Goal: Task Accomplishment & Management: Use online tool/utility

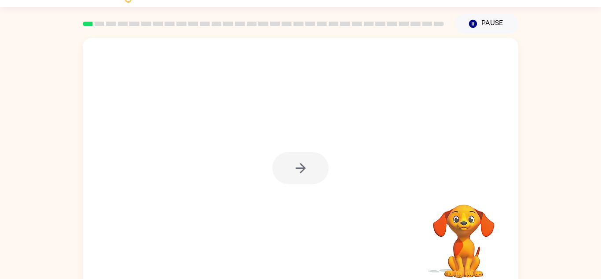
scroll to position [31, 0]
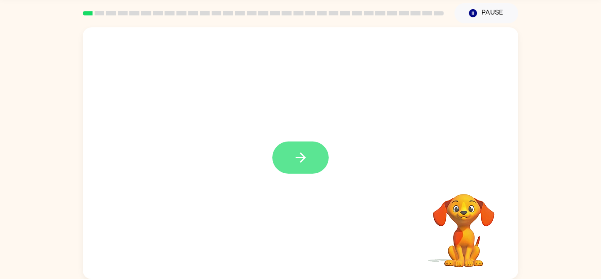
click at [306, 166] on button "button" at bounding box center [301, 157] width 56 height 32
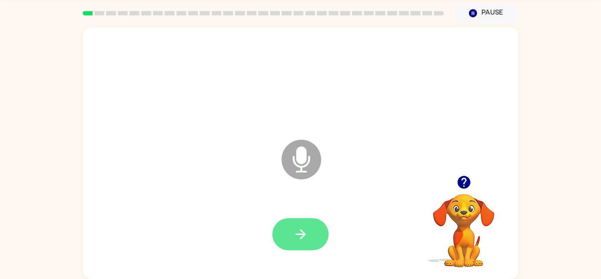
click at [313, 225] on button "button" at bounding box center [301, 234] width 56 height 32
click at [313, 226] on button "button" at bounding box center [301, 234] width 56 height 32
click at [313, 226] on div at bounding box center [301, 234] width 56 height 32
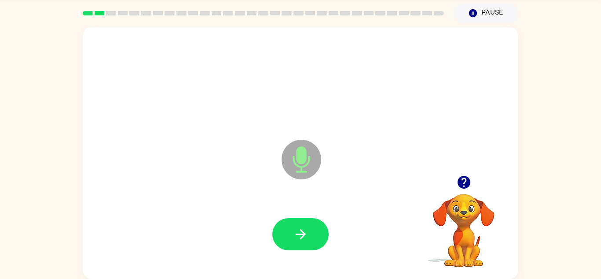
click at [313, 226] on button "button" at bounding box center [301, 234] width 56 height 32
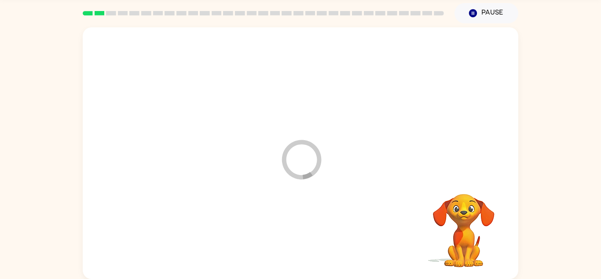
click at [313, 226] on div at bounding box center [301, 234] width 418 height 72
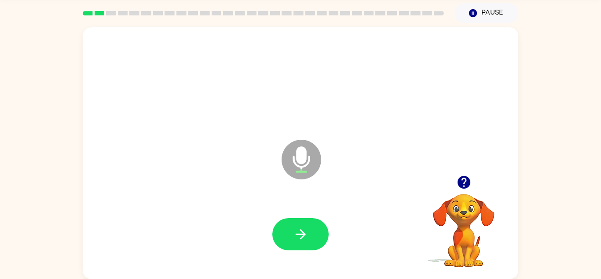
click at [308, 217] on div at bounding box center [301, 234] width 418 height 72
click at [307, 219] on button "button" at bounding box center [301, 234] width 56 height 32
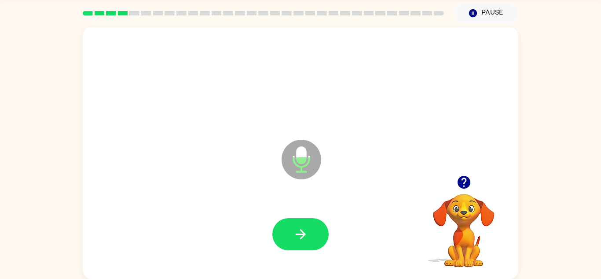
click at [307, 219] on button "button" at bounding box center [301, 234] width 56 height 32
click at [307, 219] on div at bounding box center [301, 234] width 418 height 72
click at [307, 219] on button "button" at bounding box center [301, 234] width 56 height 32
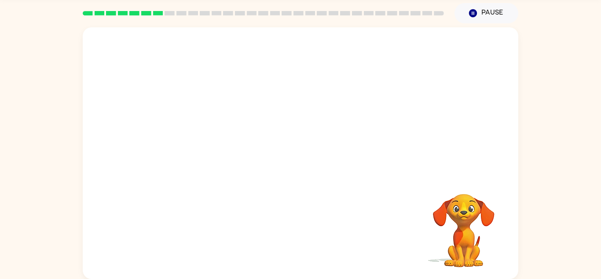
click at [597, 236] on div "Your browser must support playing .mp4 files to use Literably. Please try using…" at bounding box center [300, 150] width 601 height 255
click at [570, 203] on div "Your browser must support playing .mp4 files to use Literably. Please try using…" at bounding box center [300, 150] width 601 height 255
click at [560, 217] on div "Your browser must support playing .mp4 files to use Literably. Please try using…" at bounding box center [300, 150] width 601 height 255
click at [561, 238] on div "Your browser must support playing .mp4 files to use Literably. Please try using…" at bounding box center [300, 150] width 601 height 255
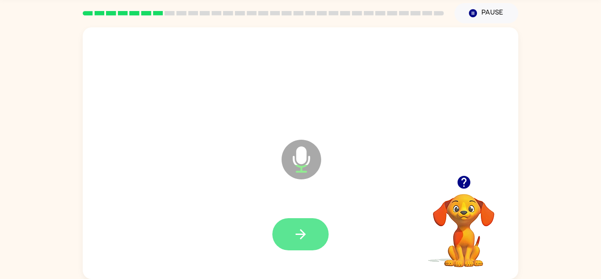
click at [303, 228] on icon "button" at bounding box center [300, 233] width 15 height 15
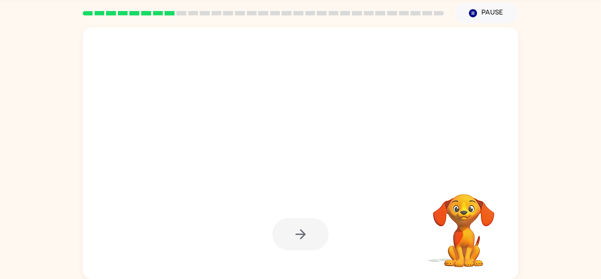
click at [314, 238] on div at bounding box center [301, 234] width 56 height 32
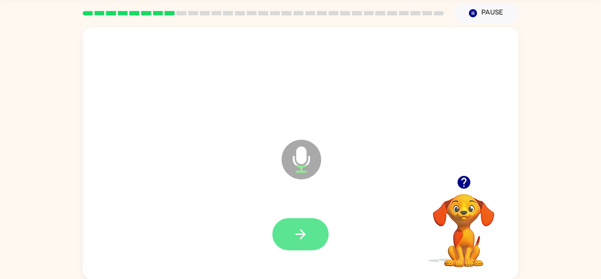
click at [295, 227] on icon "button" at bounding box center [300, 233] width 15 height 15
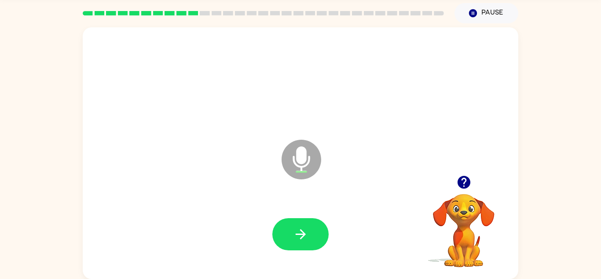
click at [295, 227] on icon "button" at bounding box center [300, 233] width 15 height 15
click at [288, 233] on button "button" at bounding box center [301, 234] width 56 height 32
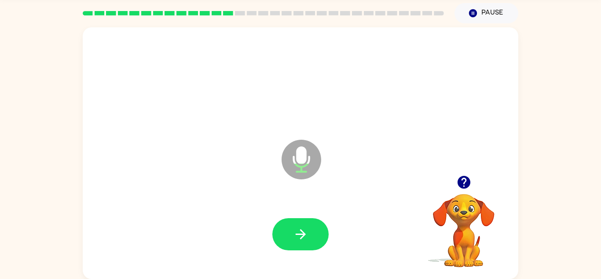
click at [288, 233] on button "button" at bounding box center [301, 234] width 56 height 32
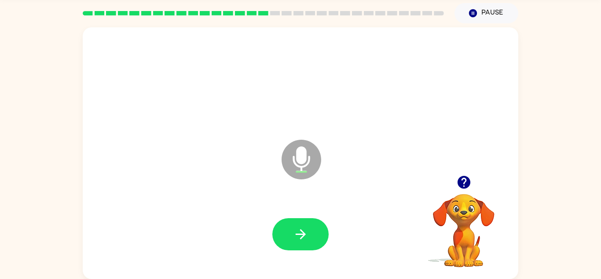
click at [288, 233] on button "button" at bounding box center [301, 234] width 56 height 32
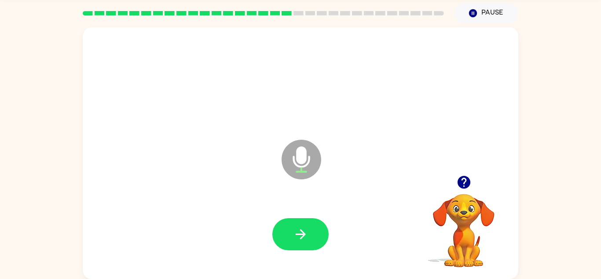
click at [288, 233] on button "button" at bounding box center [301, 234] width 56 height 32
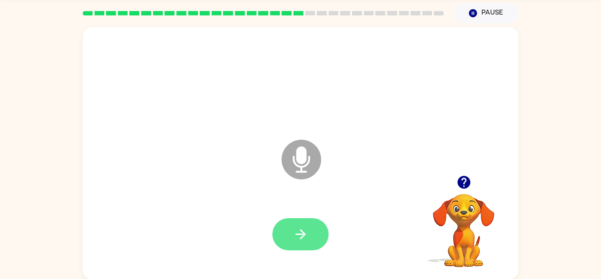
click at [295, 218] on button "button" at bounding box center [301, 234] width 56 height 32
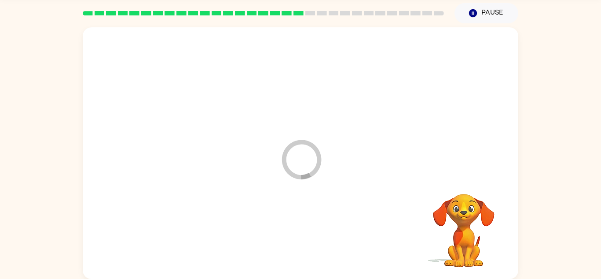
click at [295, 218] on div at bounding box center [301, 234] width 418 height 72
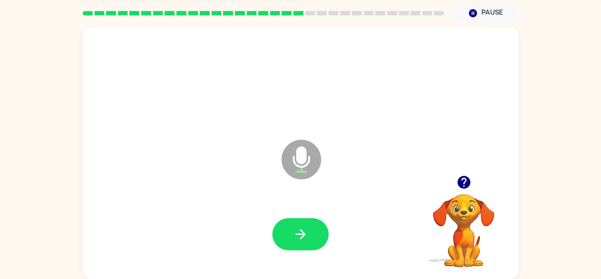
click at [300, 213] on div at bounding box center [301, 234] width 418 height 72
click at [298, 222] on button "button" at bounding box center [301, 234] width 56 height 32
click at [299, 221] on button "button" at bounding box center [301, 234] width 56 height 32
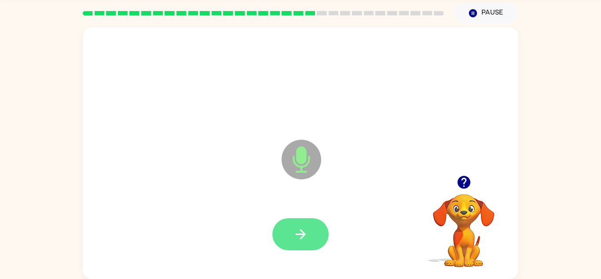
click at [297, 222] on button "button" at bounding box center [301, 234] width 56 height 32
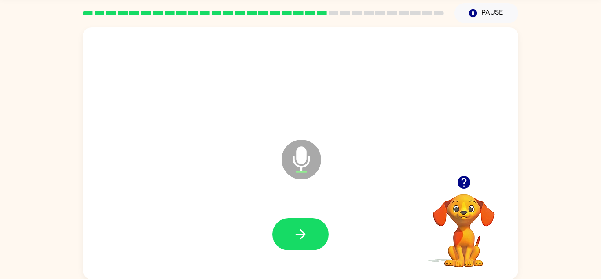
click at [297, 222] on button "button" at bounding box center [301, 234] width 56 height 32
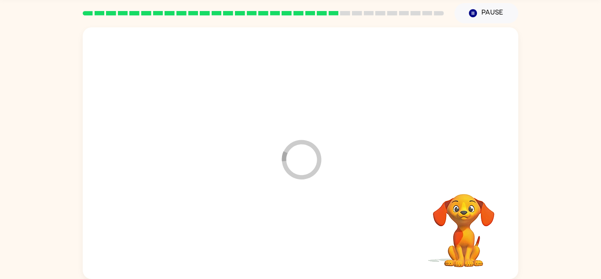
click at [297, 222] on div at bounding box center [301, 234] width 418 height 72
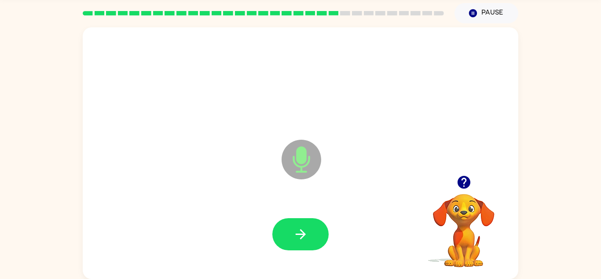
click at [297, 222] on button "button" at bounding box center [301, 234] width 56 height 32
click at [301, 232] on icon "button" at bounding box center [300, 233] width 15 height 15
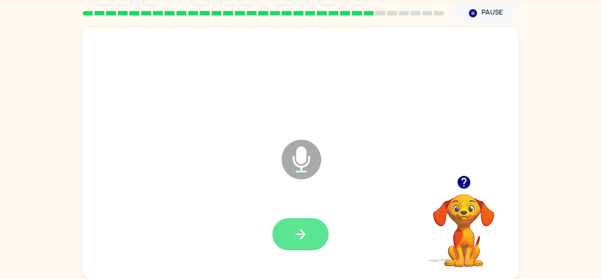
click at [313, 243] on button "button" at bounding box center [301, 234] width 56 height 32
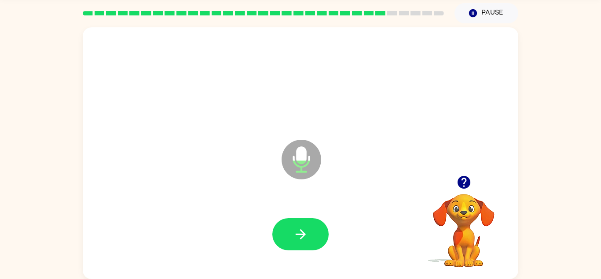
click at [313, 243] on button "button" at bounding box center [301, 234] width 56 height 32
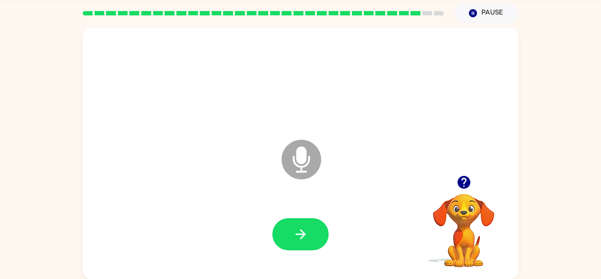
click at [313, 243] on button "button" at bounding box center [301, 234] width 56 height 32
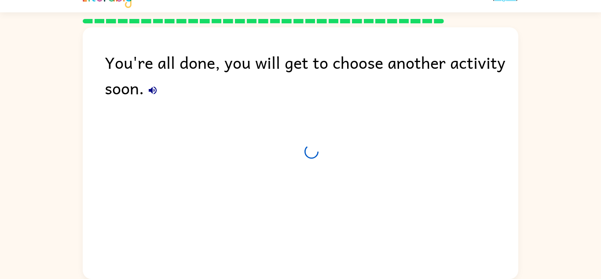
scroll to position [15, 0]
